Goal: Task Accomplishment & Management: Complete application form

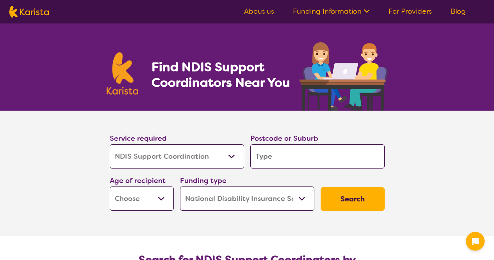
select select "NDIS Support Coordination"
select select "NDIS"
select select "NDIS Support Coordination"
select select "NDIS"
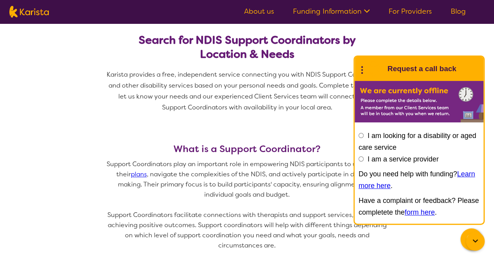
scroll to position [233, 0]
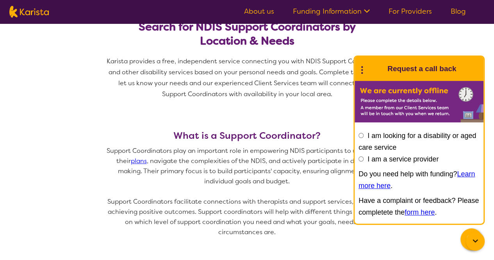
click at [361, 159] on input "I am a service provider" at bounding box center [361, 158] width 5 height 5
radio input "true"
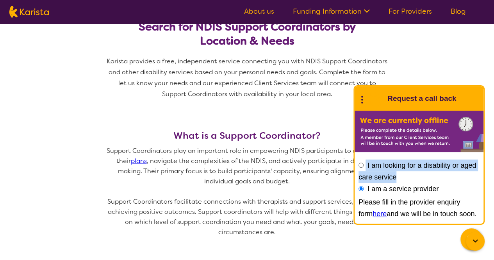
drag, startPoint x: 469, startPoint y: 179, endPoint x: 485, endPoint y: 165, distance: 21.3
click at [477, 160] on div "I am looking for a disability or aged care service I am a service provider Do y…" at bounding box center [419, 176] width 121 height 35
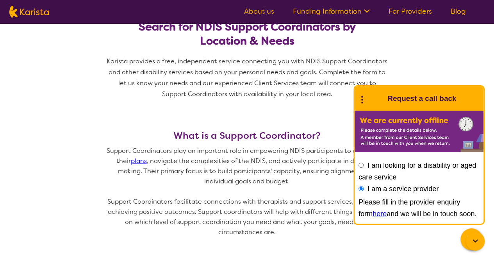
click at [476, 241] on icon at bounding box center [475, 240] width 5 height 3
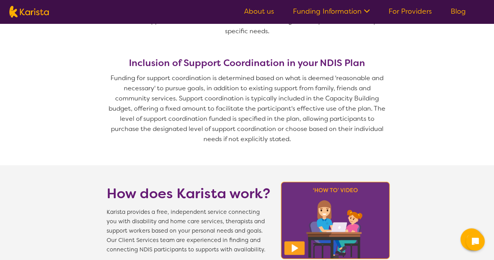
scroll to position [773, 0]
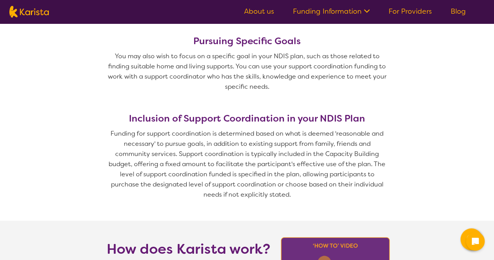
click at [409, 12] on link "For Providers" at bounding box center [410, 11] width 43 height 9
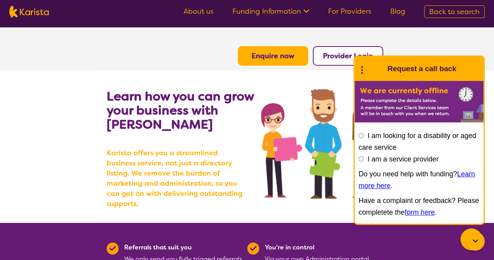
click at [361, 158] on input "I am a service provider" at bounding box center [361, 158] width 5 height 5
radio input "true"
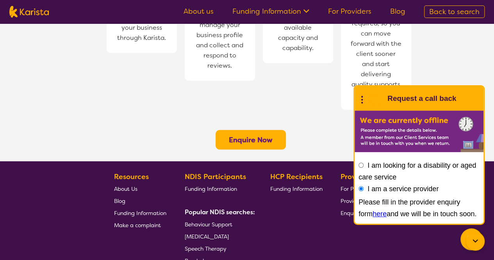
scroll to position [683, 0]
